Goal: Browse casually

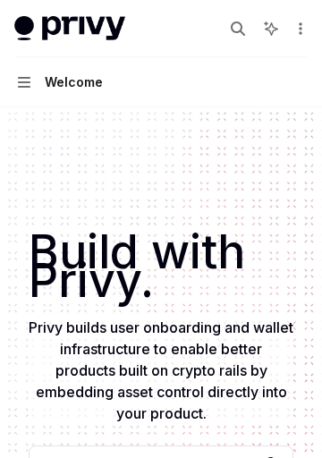
type textarea "*"
